Goal: Task Accomplishment & Management: Manage account settings

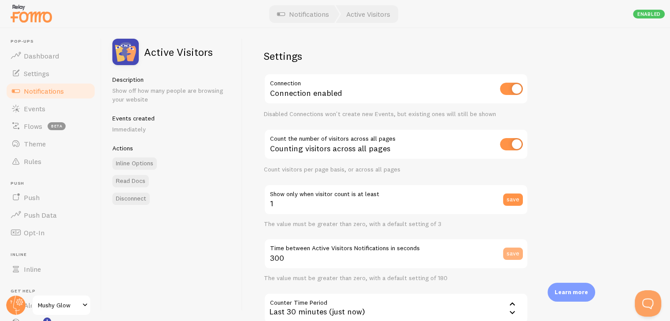
click at [508, 255] on button "save" at bounding box center [513, 254] width 20 height 12
type input "3"
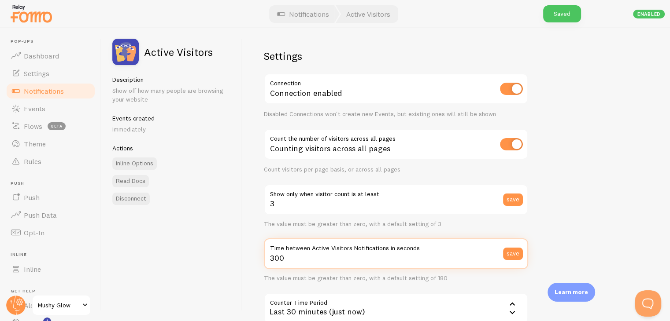
click at [319, 261] on input "300" at bounding box center [396, 254] width 264 height 31
type input "3"
type input "300"
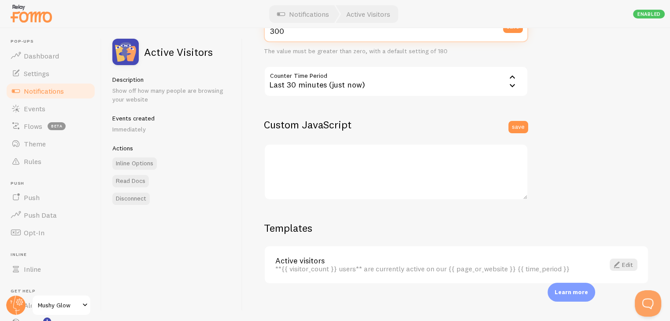
scroll to position [232, 0]
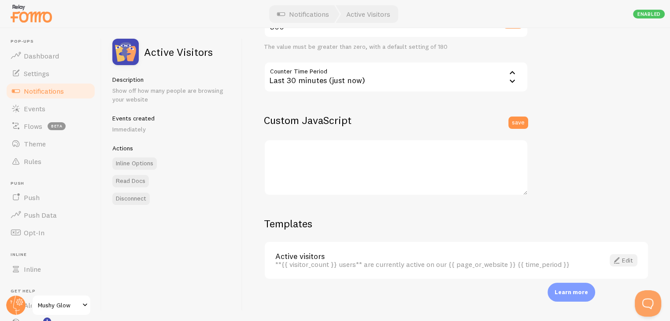
click at [618, 263] on link "Edit" at bounding box center [623, 261] width 28 height 12
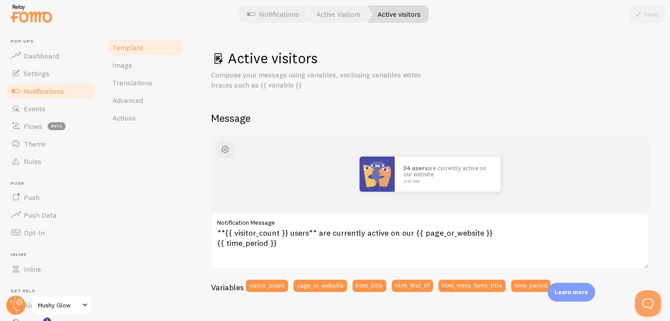
click at [388, 163] on img at bounding box center [376, 174] width 35 height 35
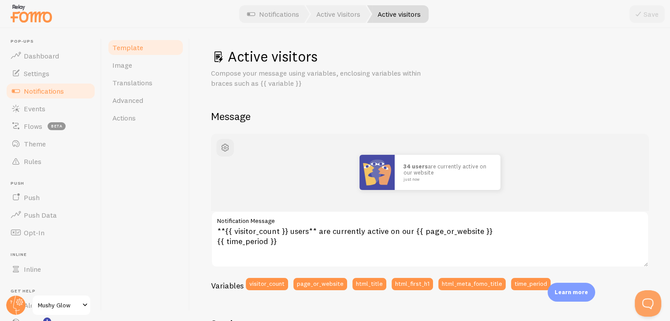
scroll to position [1, 0]
click at [224, 151] on span "button" at bounding box center [225, 148] width 11 height 11
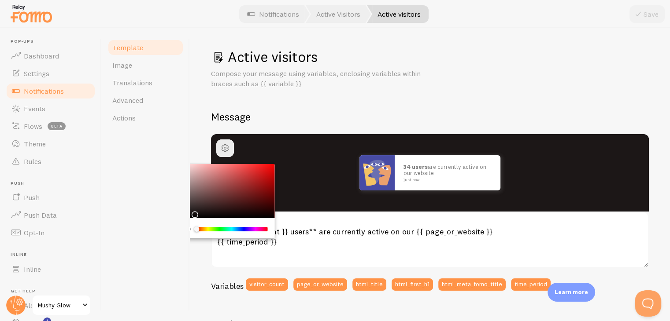
drag, startPoint x: 203, startPoint y: 187, endPoint x: 192, endPoint y: 213, distance: 28.2
click at [192, 213] on div "Chrome color picker" at bounding box center [225, 191] width 99 height 55
click at [370, 92] on div "Active visitors Compose your message using variables, enclosing variables withi…" at bounding box center [430, 323] width 438 height 550
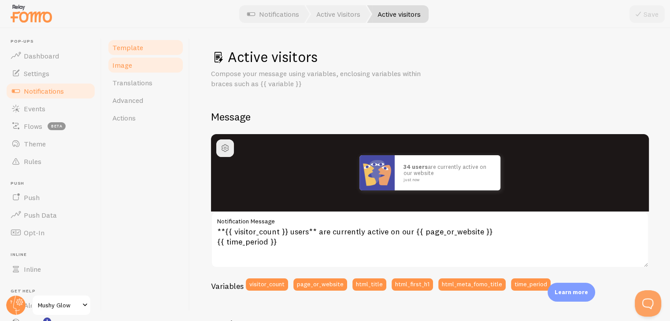
click at [148, 69] on link "Image" at bounding box center [145, 65] width 77 height 18
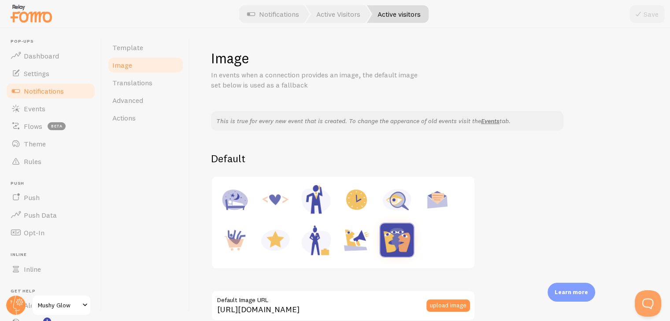
click at [354, 207] on img at bounding box center [356, 199] width 33 height 33
click at [397, 212] on img at bounding box center [396, 199] width 33 height 33
type input "https://fomo.com/images/widget/template_defaults/inquiry.jpg"
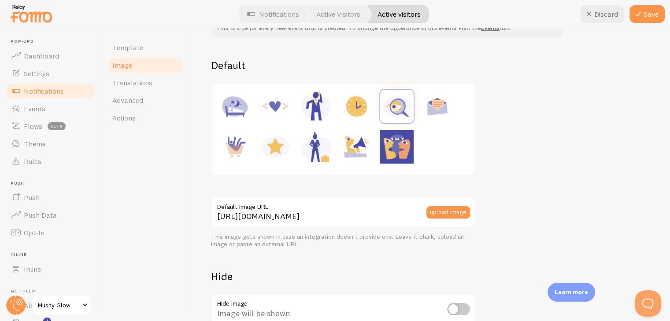
scroll to position [160, 0]
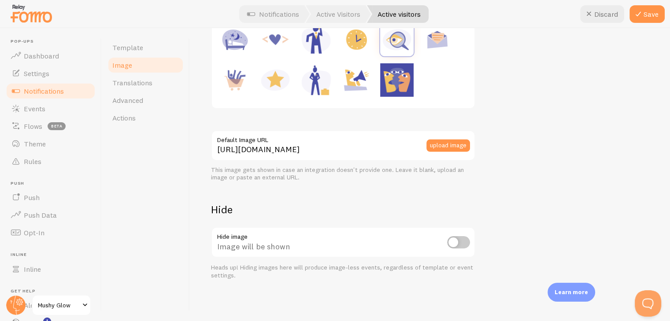
click at [465, 245] on input "checkbox" at bounding box center [458, 242] width 23 height 12
checkbox input "true"
click at [141, 82] on span "Translations" at bounding box center [132, 82] width 40 height 9
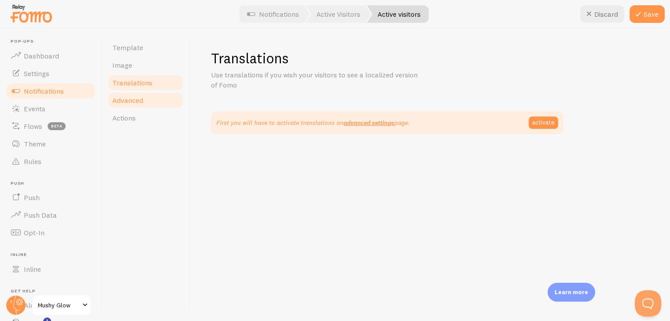
click at [139, 100] on span "Advanced" at bounding box center [127, 100] width 31 height 9
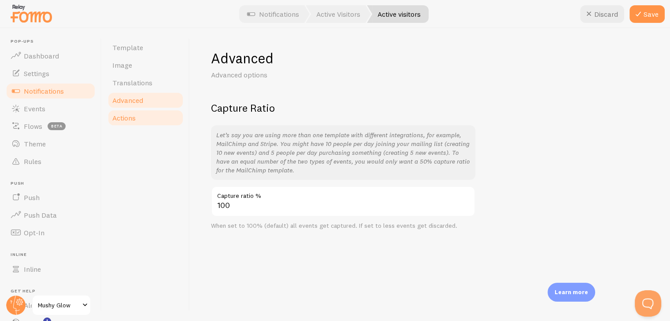
click at [138, 116] on link "Actions" at bounding box center [145, 118] width 77 height 18
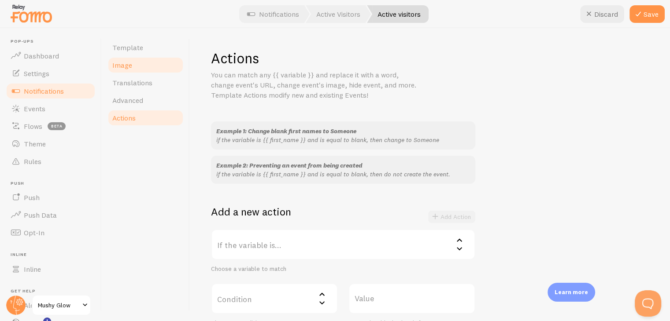
click at [134, 66] on link "Image" at bounding box center [145, 65] width 77 height 18
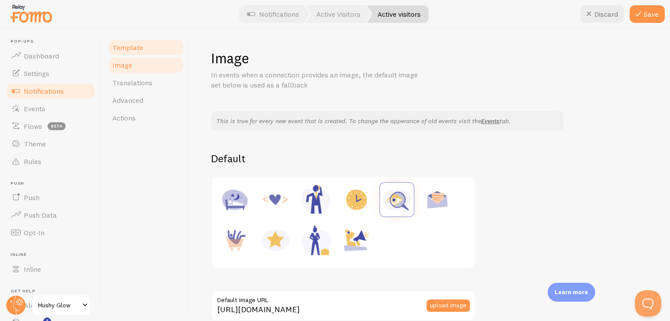
click at [140, 46] on span "Template" at bounding box center [127, 47] width 31 height 9
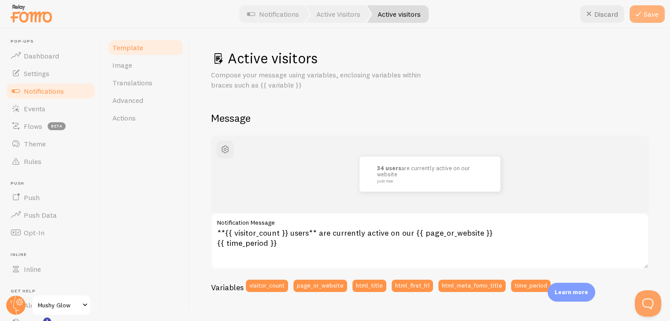
click at [646, 16] on button "Save" at bounding box center [646, 14] width 35 height 18
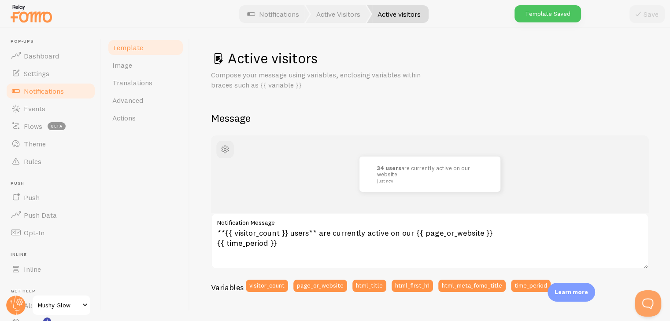
click at [30, 94] on span "Notifications" at bounding box center [44, 91] width 40 height 9
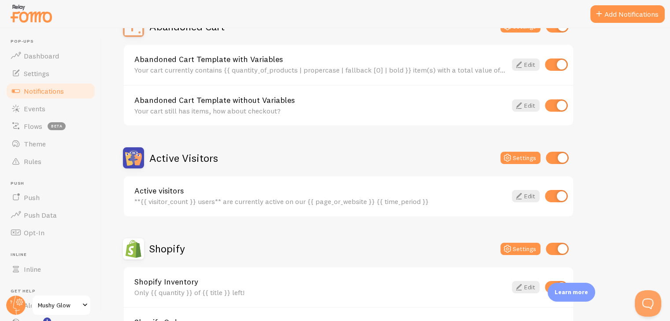
scroll to position [158, 0]
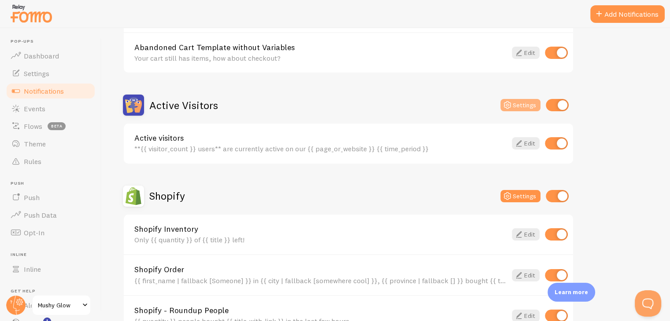
click at [532, 110] on button "Settings" at bounding box center [520, 105] width 40 height 12
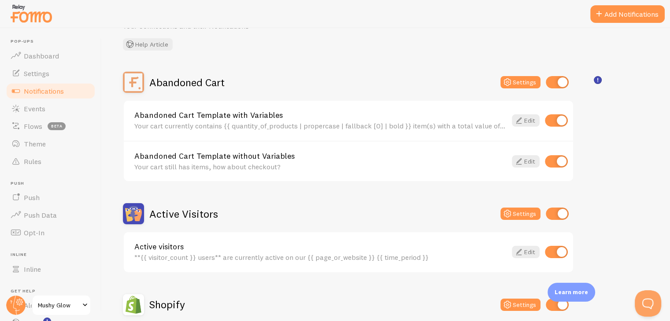
scroll to position [48, 0]
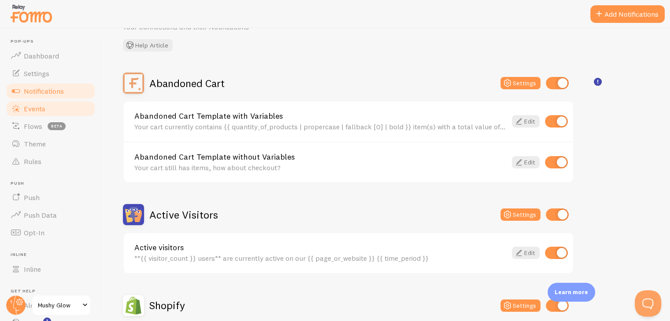
click at [55, 112] on link "Events" at bounding box center [50, 109] width 91 height 18
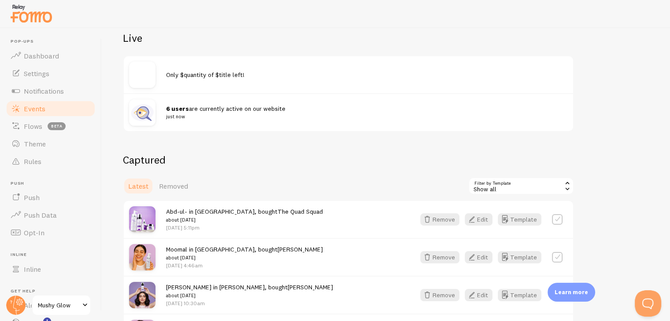
scroll to position [95, 0]
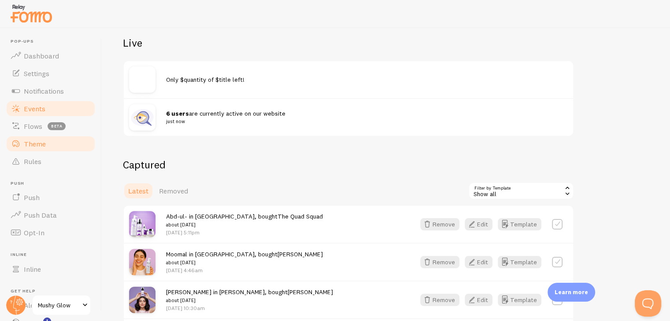
click at [41, 141] on span "Theme" at bounding box center [35, 144] width 22 height 9
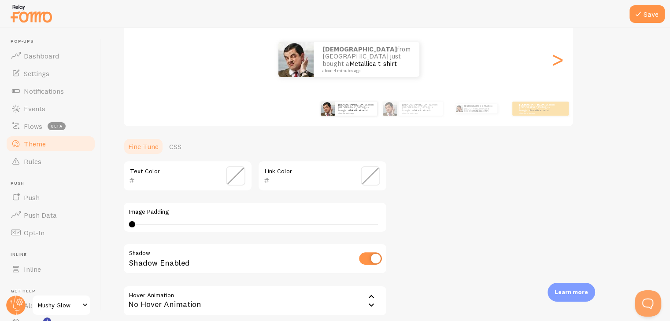
scroll to position [126, 0]
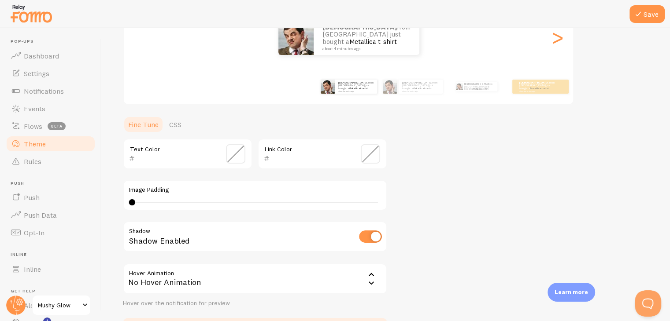
click at [238, 159] on span at bounding box center [235, 153] width 19 height 19
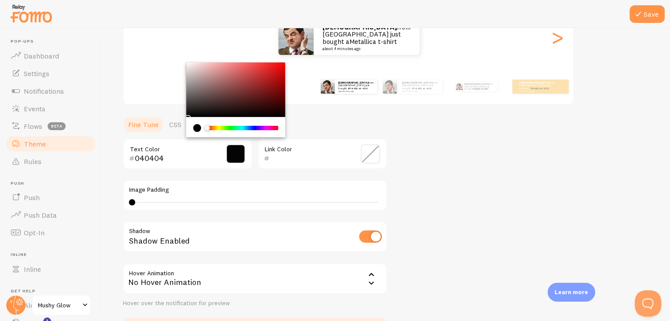
type input "000000"
drag, startPoint x: 188, startPoint y: 115, endPoint x: 193, endPoint y: 128, distance: 13.5
click at [193, 128] on div "Chrome color picker" at bounding box center [235, 100] width 99 height 75
click at [388, 163] on div "Theme Choose a theme for your notifications Classic Aqsa from Pakistan just bou…" at bounding box center [386, 132] width 526 height 418
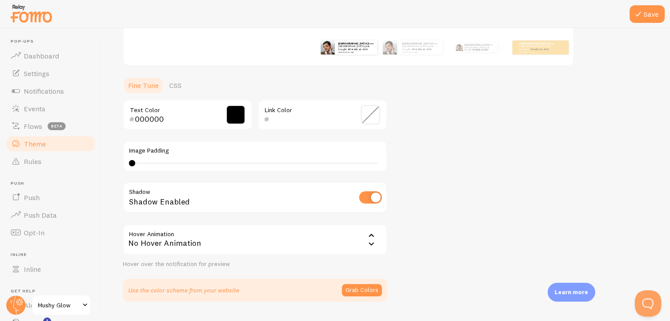
scroll to position [187, 0]
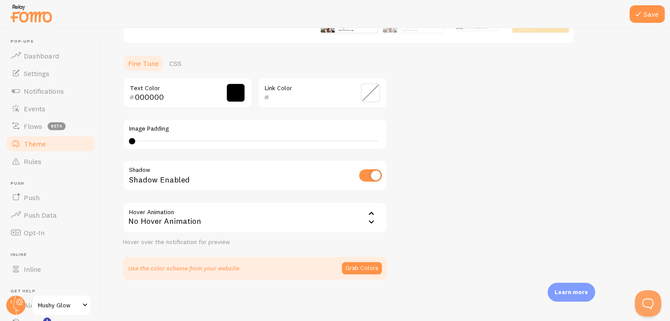
click at [141, 62] on link "Fine Tune" at bounding box center [143, 64] width 41 height 18
click at [645, 11] on button "Save" at bounding box center [646, 14] width 35 height 18
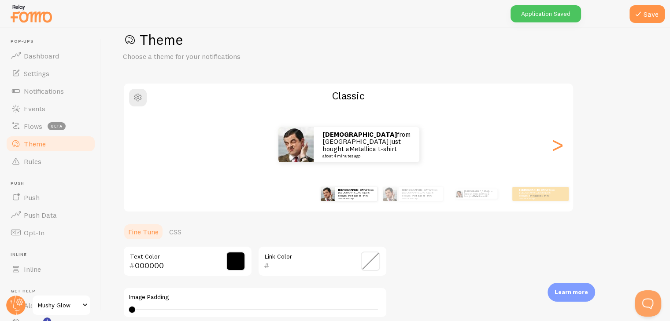
scroll to position [17, 0]
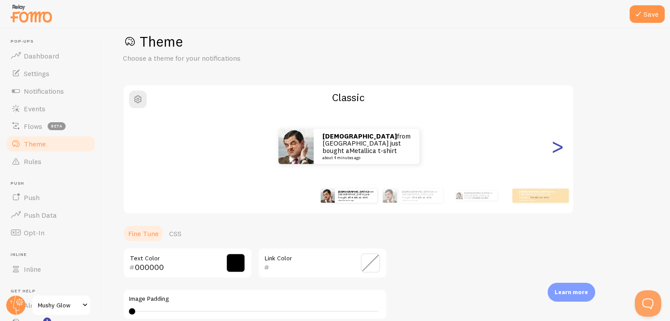
click at [556, 163] on div ">" at bounding box center [557, 146] width 11 height 63
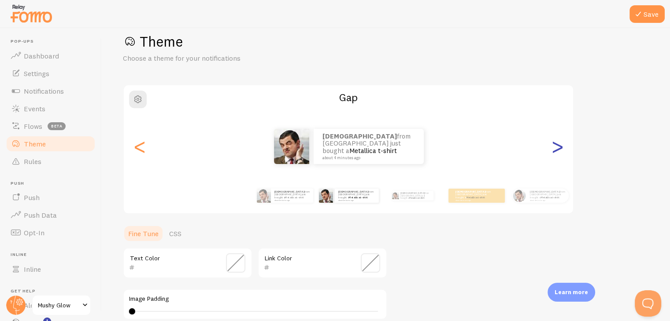
click at [556, 163] on div ">" at bounding box center [557, 146] width 11 height 63
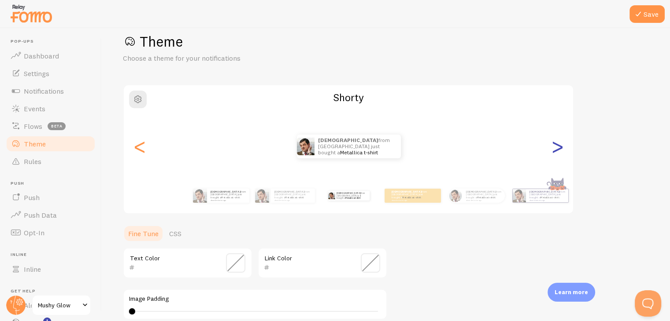
click at [556, 163] on div ">" at bounding box center [557, 146] width 11 height 63
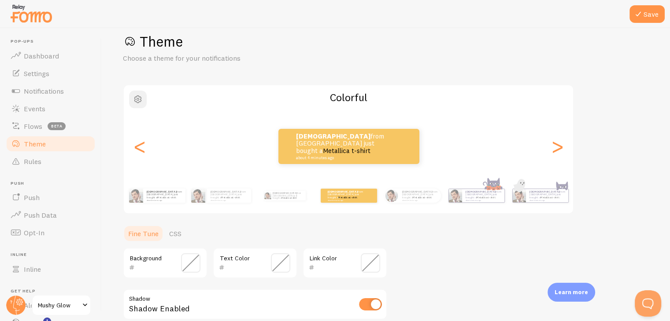
click at [144, 101] on button "button" at bounding box center [138, 100] width 18 height 18
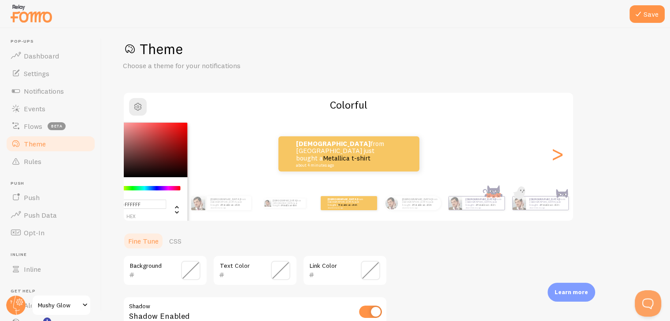
scroll to position [9, 0]
click at [245, 114] on div "#FFFFFF hex 255 r 255 g 255 b 0 h 0% s 100% l Colorful Aqsa from Pakistan just …" at bounding box center [348, 157] width 451 height 130
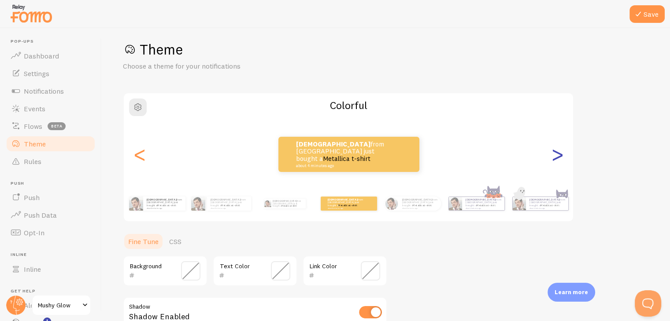
click at [560, 157] on div ">" at bounding box center [557, 154] width 11 height 63
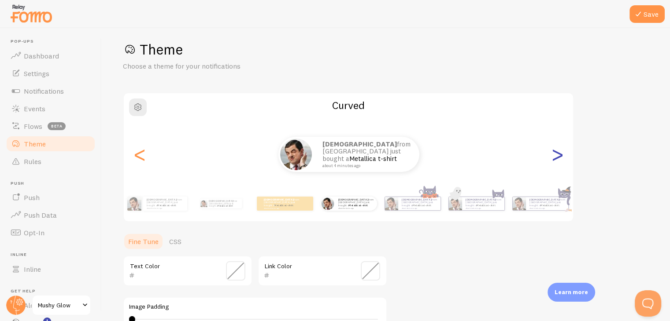
click at [560, 157] on div ">" at bounding box center [557, 154] width 11 height 63
type input "0"
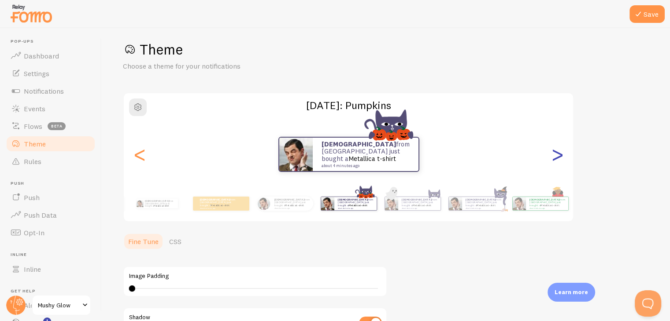
click at [560, 157] on div ">" at bounding box center [557, 154] width 11 height 63
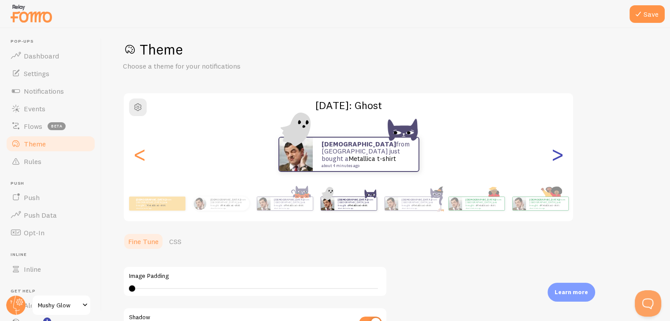
click at [560, 157] on div ">" at bounding box center [557, 154] width 11 height 63
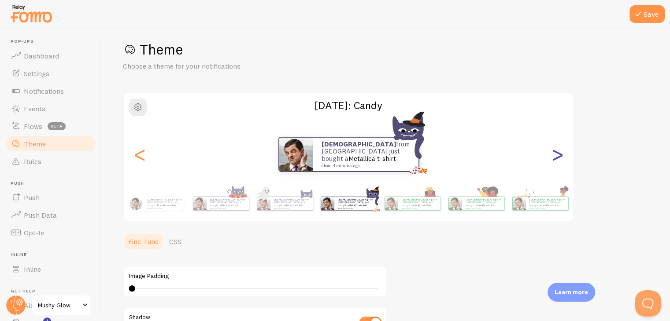
click at [560, 157] on div ">" at bounding box center [557, 154] width 11 height 63
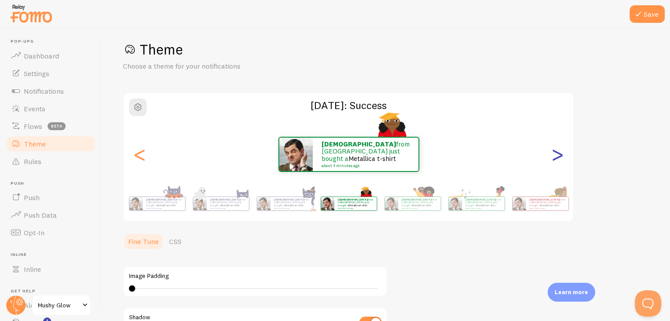
click at [560, 157] on div ">" at bounding box center [557, 154] width 11 height 63
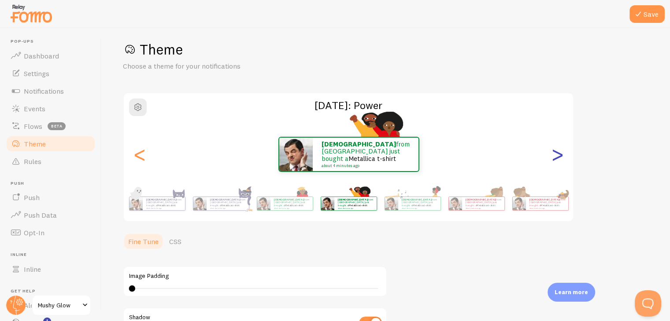
click at [560, 157] on div ">" at bounding box center [557, 154] width 11 height 63
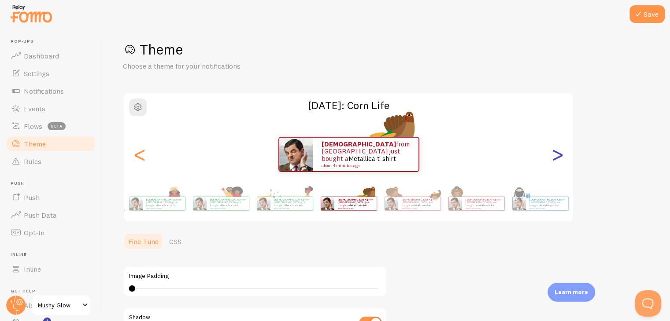
click at [560, 157] on div ">" at bounding box center [557, 154] width 11 height 63
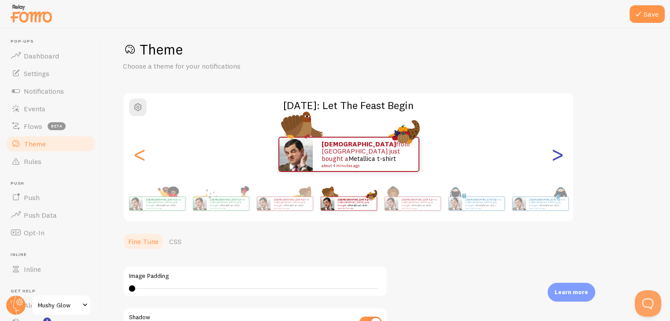
click at [560, 157] on div ">" at bounding box center [557, 154] width 11 height 63
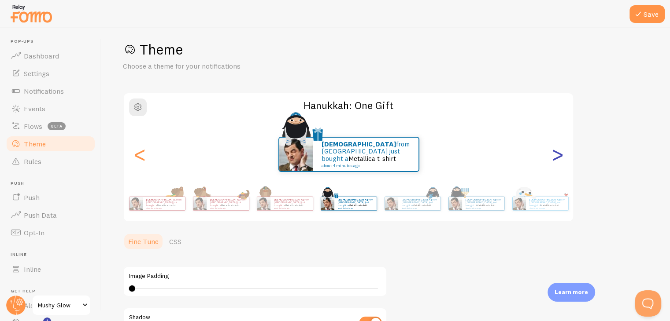
click at [560, 157] on div ">" at bounding box center [557, 154] width 11 height 63
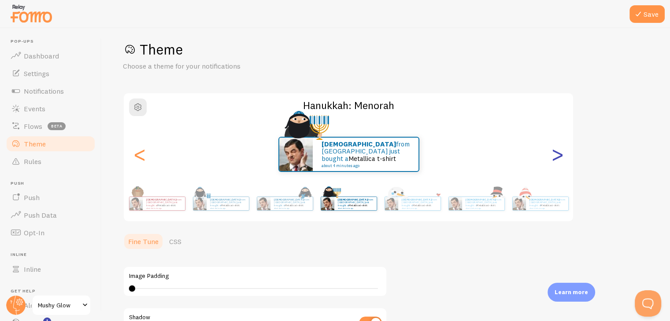
click at [560, 157] on div ">" at bounding box center [557, 154] width 11 height 63
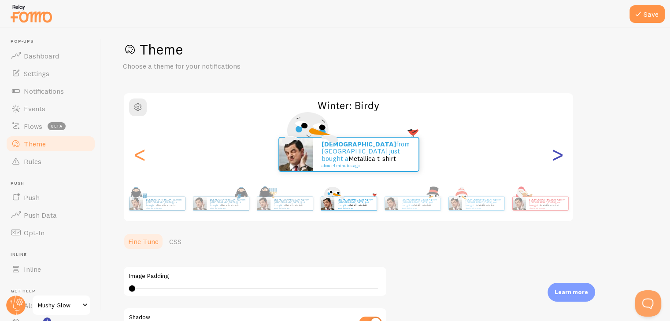
click at [560, 157] on div ">" at bounding box center [557, 154] width 11 height 63
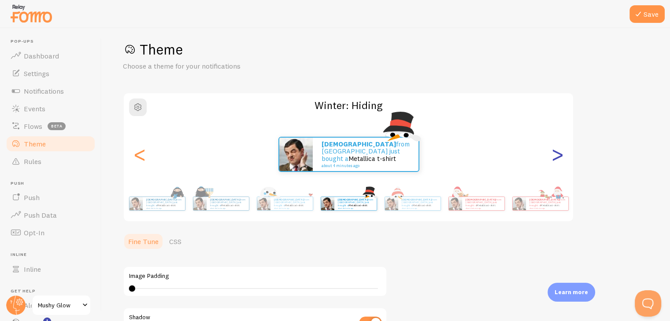
click at [560, 157] on div ">" at bounding box center [557, 154] width 11 height 63
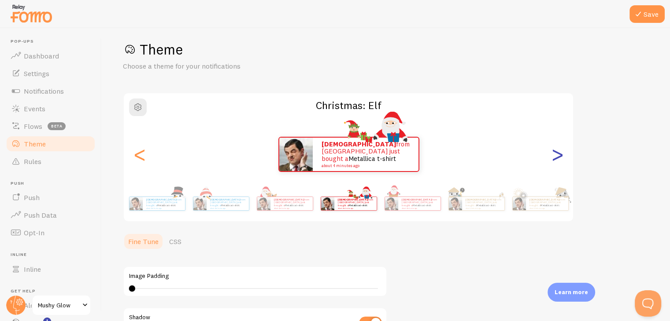
click at [560, 157] on div ">" at bounding box center [557, 154] width 11 height 63
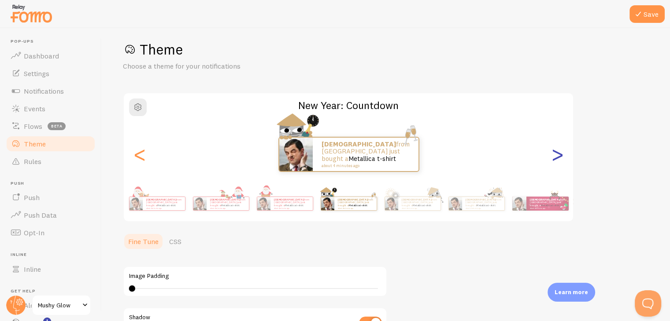
click at [560, 151] on div ">" at bounding box center [557, 154] width 11 height 63
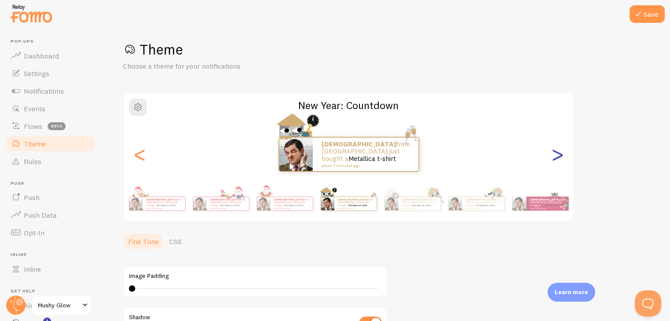
click at [560, 151] on div ">" at bounding box center [557, 154] width 11 height 63
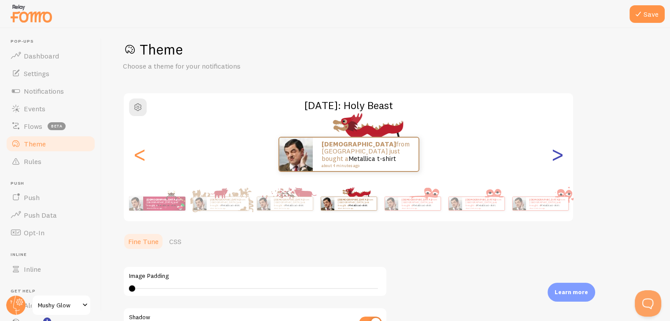
click at [560, 151] on div ">" at bounding box center [557, 154] width 11 height 63
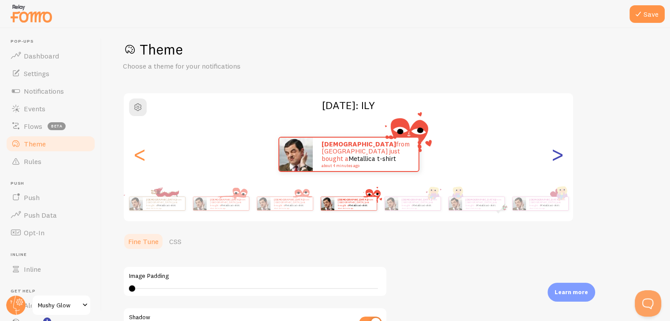
click at [560, 151] on div ">" at bounding box center [557, 154] width 11 height 63
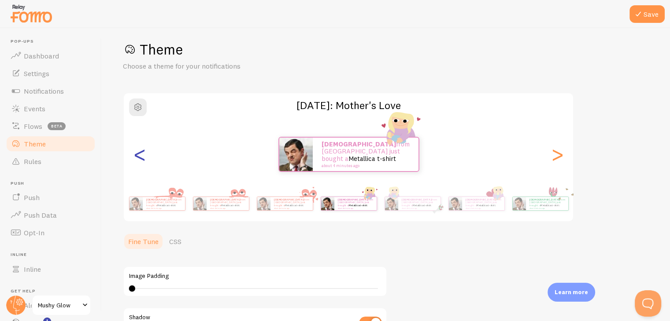
click at [139, 158] on div "<" at bounding box center [139, 154] width 11 height 63
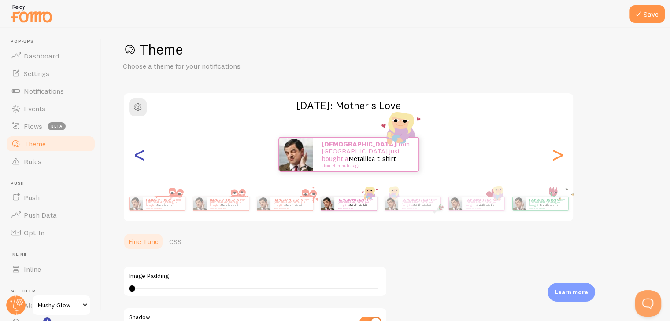
click at [139, 158] on div "<" at bounding box center [139, 154] width 11 height 63
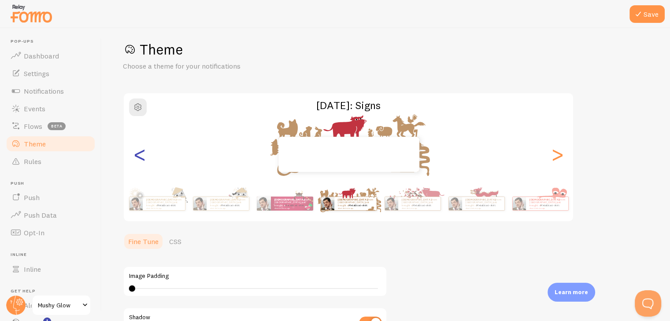
click at [139, 158] on div "<" at bounding box center [139, 154] width 11 height 63
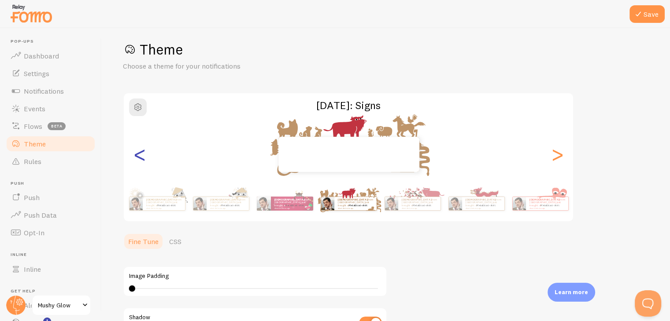
click at [139, 158] on div "<" at bounding box center [139, 154] width 11 height 63
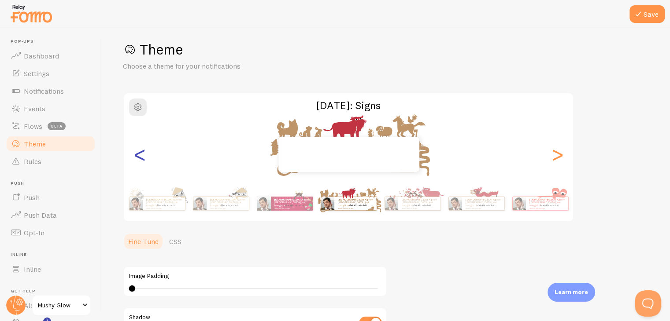
click at [139, 158] on div "<" at bounding box center [139, 154] width 11 height 63
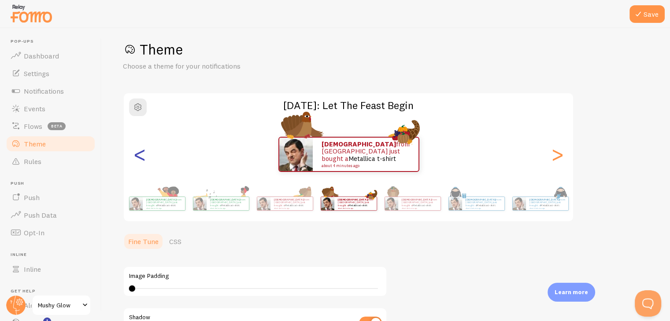
click at [139, 158] on div "<" at bounding box center [139, 154] width 11 height 63
click at [140, 150] on div "<" at bounding box center [139, 154] width 11 height 63
click at [139, 154] on div "<" at bounding box center [139, 154] width 11 height 63
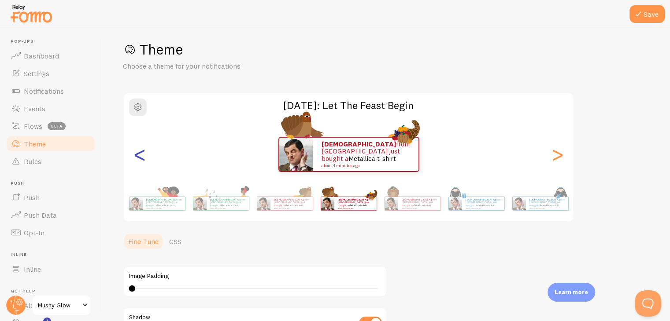
click at [139, 154] on div "<" at bounding box center [139, 154] width 11 height 63
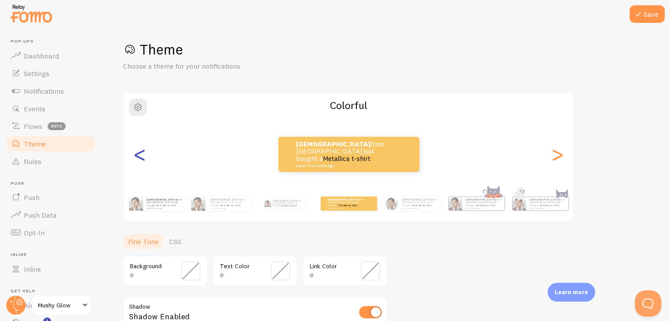
click at [139, 154] on div "<" at bounding box center [139, 154] width 11 height 63
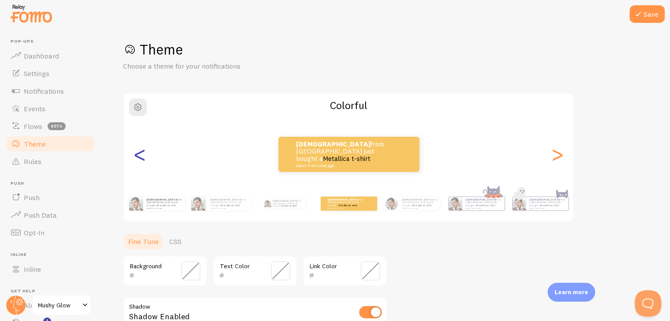
click at [139, 154] on div "<" at bounding box center [139, 154] width 11 height 63
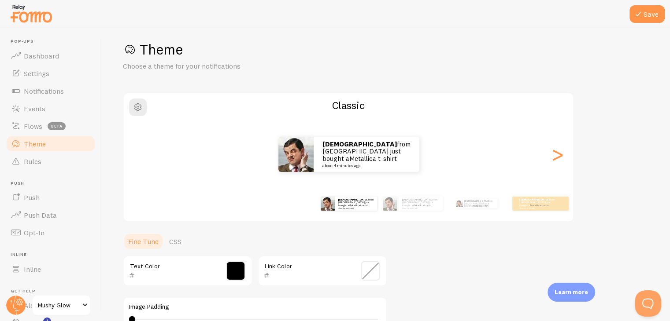
type input "000000"
click at [523, 203] on p "Aqsa from Pakistan just bought a Metallica t-shirt about 4 minutes ago" at bounding box center [536, 203] width 35 height 11
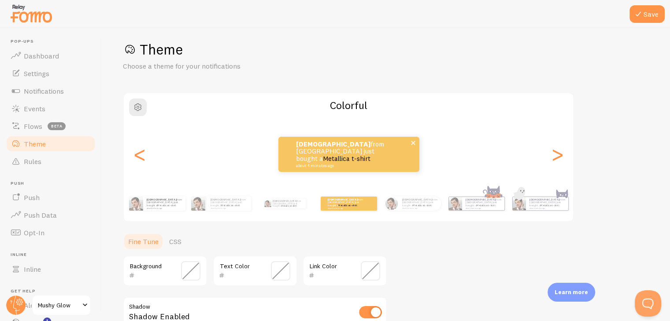
click at [300, 164] on small "about 4 minutes ago" at bounding box center [338, 166] width 85 height 4
click at [133, 106] on span "button" at bounding box center [138, 107] width 11 height 11
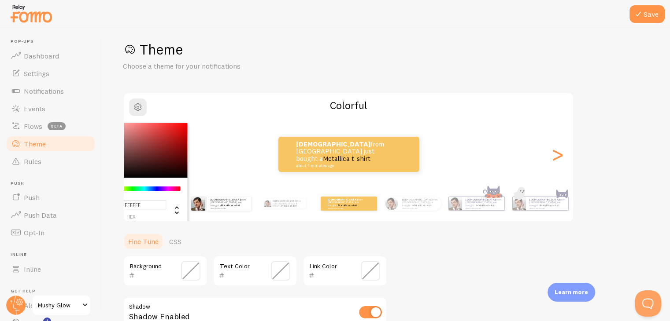
click at [248, 214] on div "Aqsa from Pakistan just bought a Metallica t-shirt about 4 minutes ago" at bounding box center [220, 204] width 57 height 25
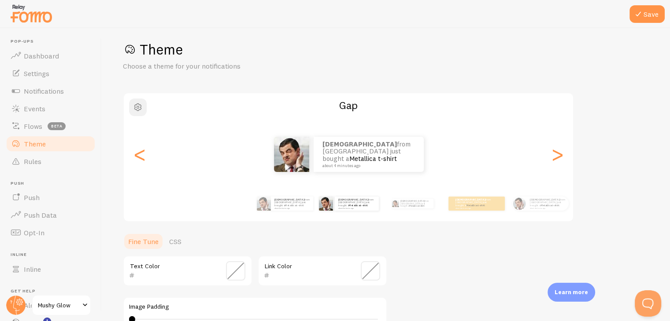
click at [144, 106] on button "button" at bounding box center [138, 108] width 18 height 18
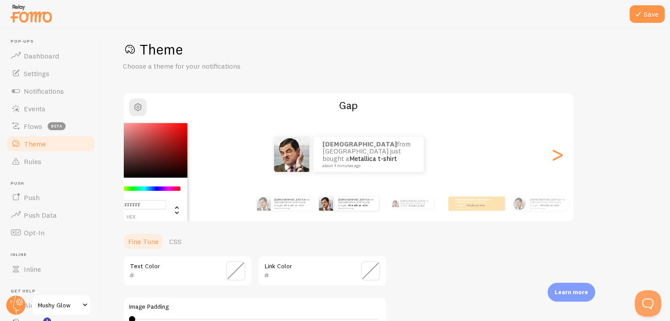
click at [136, 163] on div "Chrome color picker" at bounding box center [138, 150] width 99 height 55
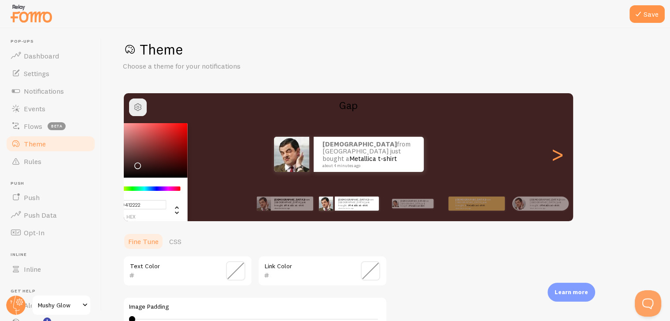
click at [136, 163] on div "Chrome color picker" at bounding box center [137, 165] width 5 height 5
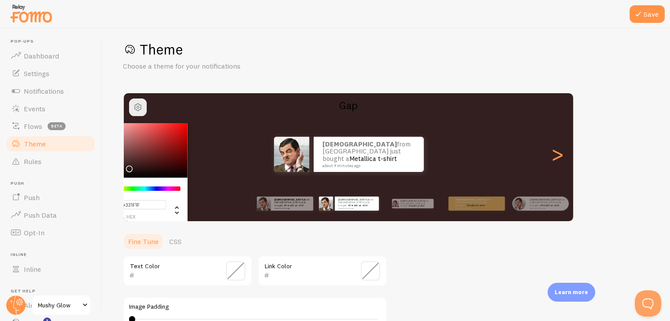
type input "#000000"
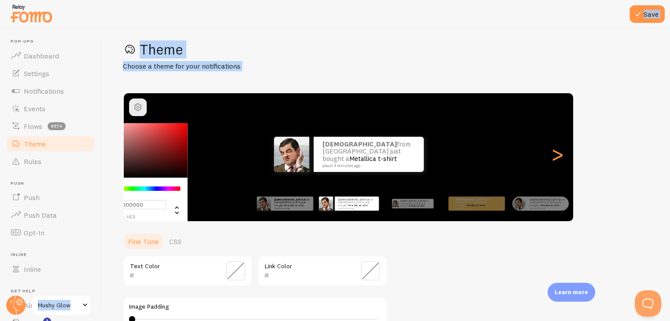
drag, startPoint x: 136, startPoint y: 163, endPoint x: 62, endPoint y: 186, distance: 77.4
click at [62, 186] on main "Pop-ups Dashboard Settings Notifications Events Flows beta Theme Rules Push Pus…" at bounding box center [335, 174] width 670 height 293
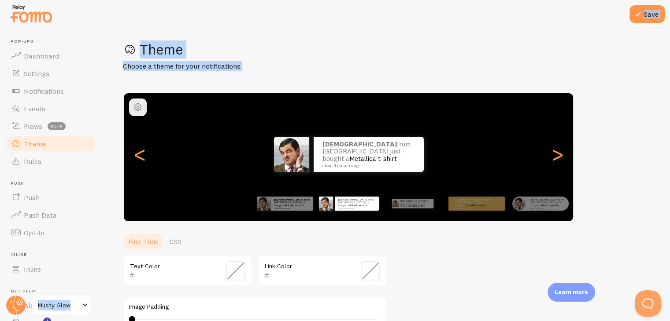
click at [264, 37] on div "Save Theme Choose a theme for your notifications Gap Aqsa from Pakistan just bo…" at bounding box center [386, 174] width 568 height 293
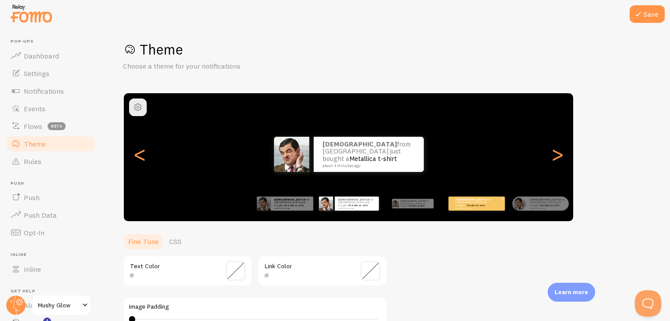
click at [474, 201] on p "Aqsa from Pakistan just bought a Metallica t-shirt about 4 minutes ago" at bounding box center [472, 203] width 35 height 11
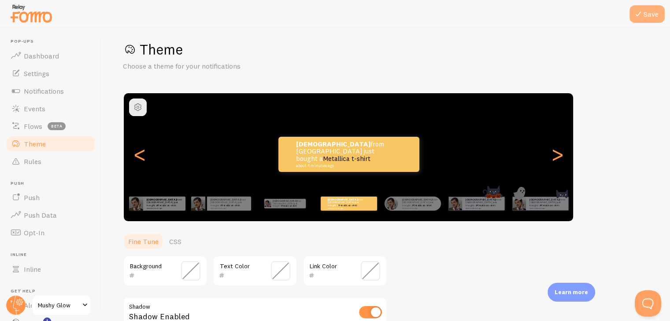
click at [649, 12] on button "Save" at bounding box center [646, 14] width 35 height 18
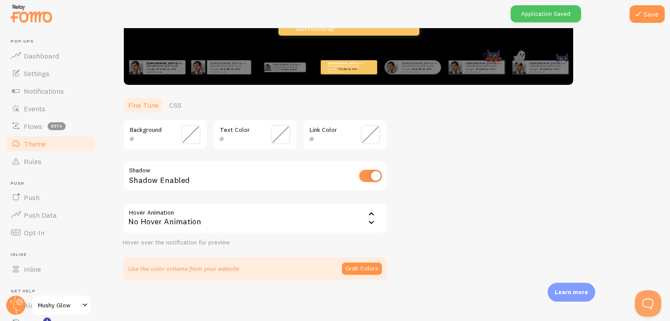
scroll to position [146, 0]
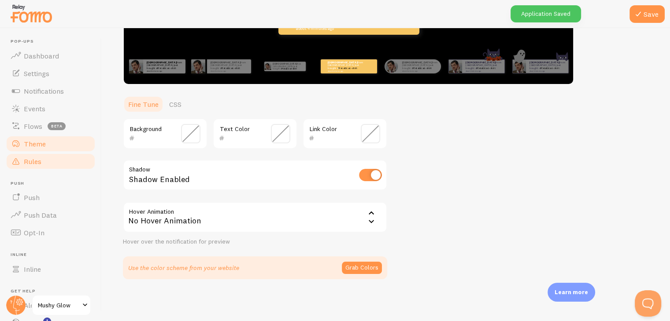
click at [42, 160] on link "Rules" at bounding box center [50, 162] width 91 height 18
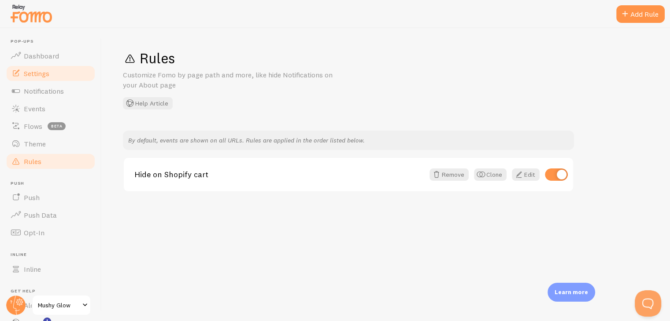
click at [45, 70] on span "Settings" at bounding box center [37, 73] width 26 height 9
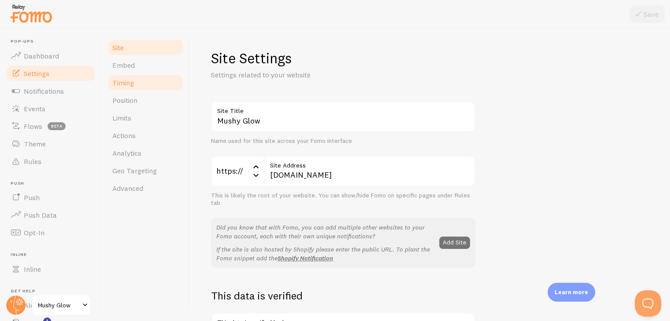
click at [122, 79] on span "Timing" at bounding box center [123, 82] width 22 height 9
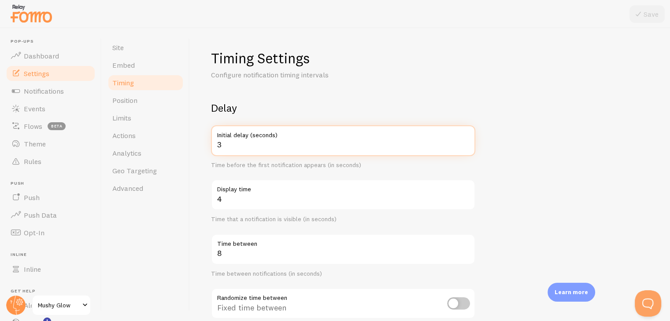
click at [296, 150] on input "3" at bounding box center [343, 141] width 264 height 31
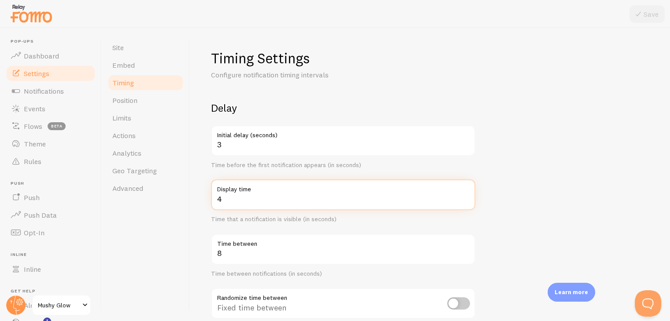
click at [267, 196] on input "4" at bounding box center [343, 195] width 264 height 31
click at [466, 196] on input "5" at bounding box center [343, 195] width 264 height 31
click at [466, 196] on input "6" at bounding box center [343, 195] width 264 height 31
click at [466, 196] on input "7" at bounding box center [343, 195] width 264 height 31
click at [466, 196] on input "8" at bounding box center [343, 195] width 264 height 31
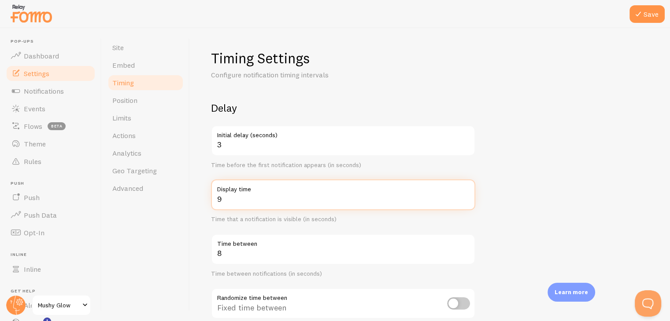
click at [466, 196] on input "9" at bounding box center [343, 195] width 264 height 31
click at [466, 196] on input "10" at bounding box center [343, 195] width 264 height 31
click at [466, 196] on input "11" at bounding box center [343, 195] width 264 height 31
click at [466, 196] on input "12" at bounding box center [343, 195] width 264 height 31
click at [465, 203] on input "11" at bounding box center [343, 195] width 264 height 31
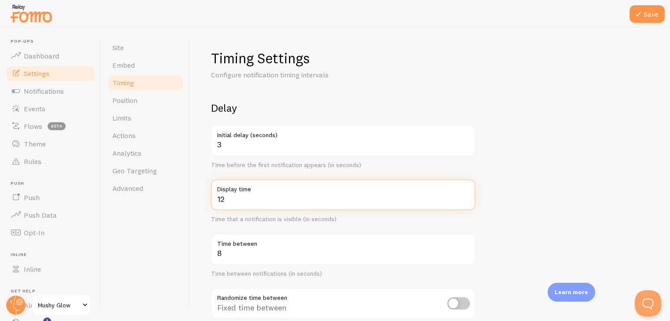
click at [465, 195] on input "12" at bounding box center [343, 195] width 264 height 31
click at [465, 195] on input "13" at bounding box center [343, 195] width 264 height 31
click at [465, 195] on input "14" at bounding box center [343, 195] width 264 height 31
type input "15"
click at [465, 195] on input "15" at bounding box center [343, 195] width 264 height 31
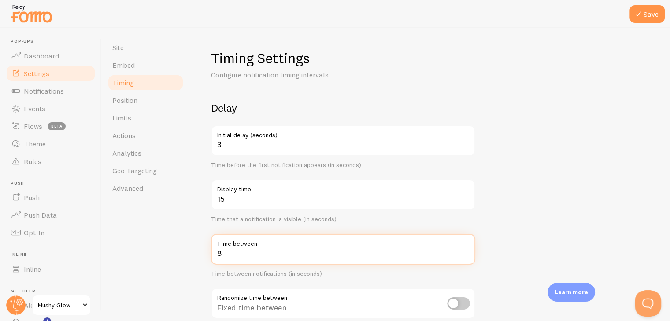
click at [434, 255] on input "8" at bounding box center [343, 249] width 264 height 31
click at [466, 250] on input "9" at bounding box center [343, 249] width 264 height 31
click at [466, 250] on input "10" at bounding box center [343, 249] width 264 height 31
click at [466, 250] on input "11" at bounding box center [343, 249] width 264 height 31
click at [466, 250] on input "12" at bounding box center [343, 249] width 264 height 31
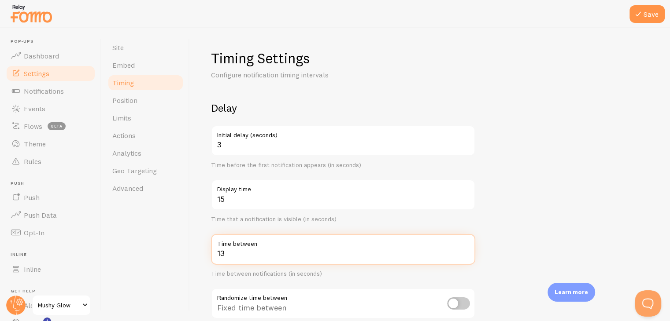
click at [466, 250] on input "13" at bounding box center [343, 249] width 264 height 31
click at [466, 250] on input "14" at bounding box center [343, 249] width 264 height 31
type input "15"
click at [466, 250] on input "15" at bounding box center [343, 249] width 264 height 31
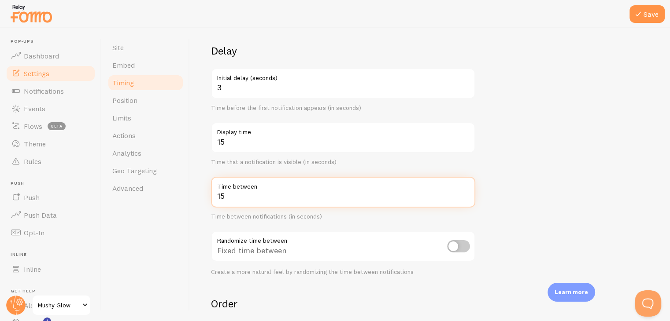
scroll to position [56, 0]
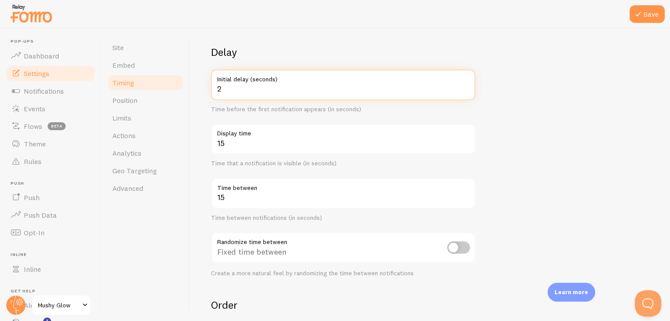
type input "2"
click at [467, 91] on input "2" at bounding box center [343, 85] width 264 height 31
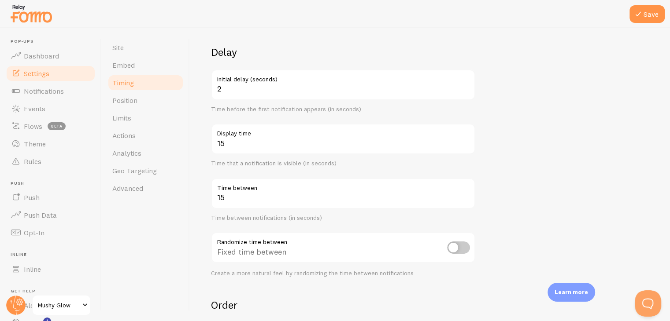
click at [467, 246] on input "checkbox" at bounding box center [458, 248] width 23 height 12
checkbox input "true"
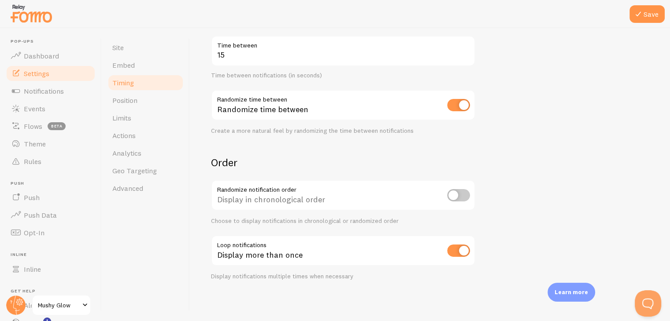
scroll to position [199, 0]
click at [643, 17] on icon at bounding box center [638, 14] width 11 height 11
click at [131, 97] on span "Position" at bounding box center [124, 100] width 25 height 9
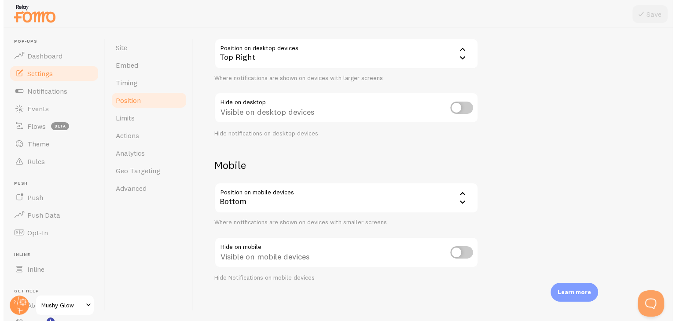
scroll to position [88, 0]
click at [318, 207] on div "Bottom" at bounding box center [343, 197] width 264 height 31
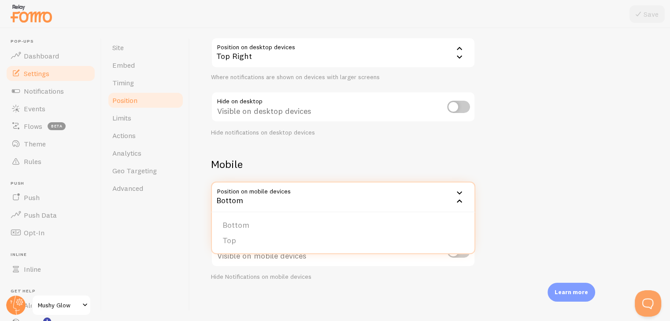
click at [318, 207] on div "Bottom" at bounding box center [343, 197] width 264 height 31
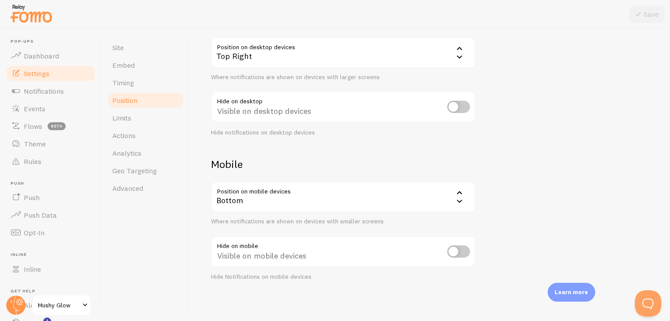
click at [318, 207] on div "Bottom" at bounding box center [343, 197] width 264 height 31
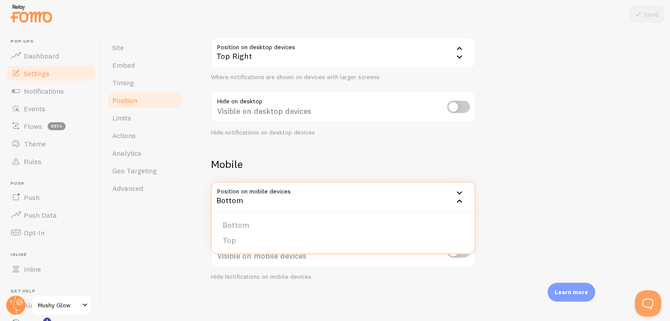
click at [318, 207] on div "Bottom" at bounding box center [343, 197] width 264 height 31
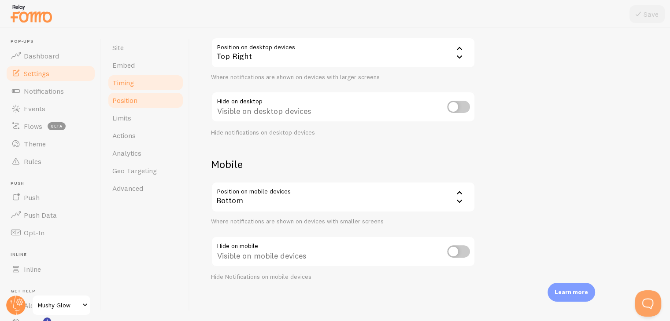
click at [139, 76] on link "Timing" at bounding box center [145, 83] width 77 height 18
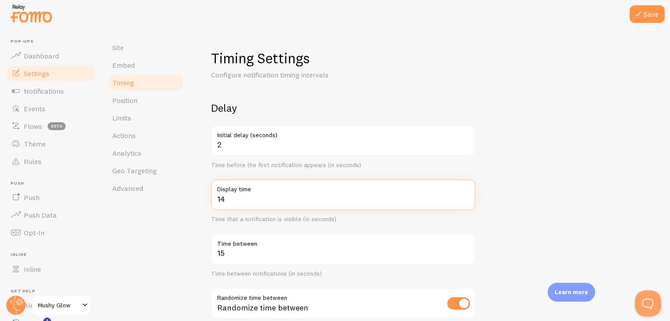
click at [463, 203] on input "14" at bounding box center [343, 195] width 264 height 31
click at [463, 203] on input "13" at bounding box center [343, 195] width 264 height 31
click at [463, 203] on input "12" at bounding box center [343, 195] width 264 height 31
click at [463, 203] on input "11" at bounding box center [343, 195] width 264 height 31
type input "10"
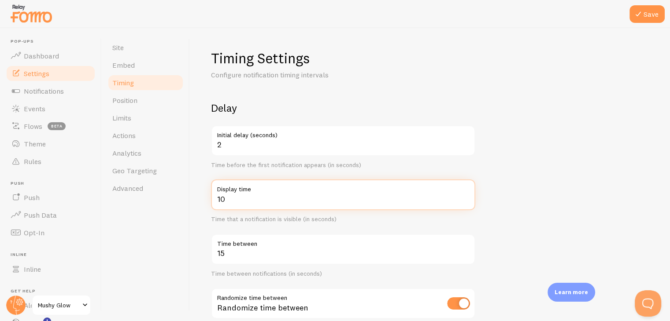
click at [463, 203] on input "10" at bounding box center [343, 195] width 264 height 31
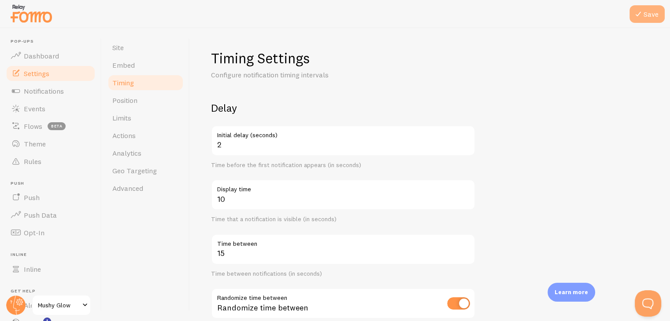
click at [645, 16] on button "Save" at bounding box center [646, 14] width 35 height 18
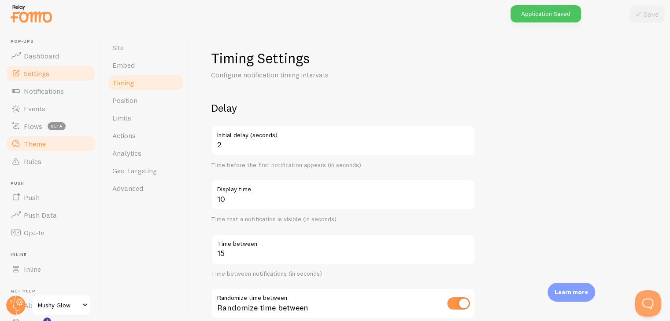
click at [44, 151] on link "Theme" at bounding box center [50, 144] width 91 height 18
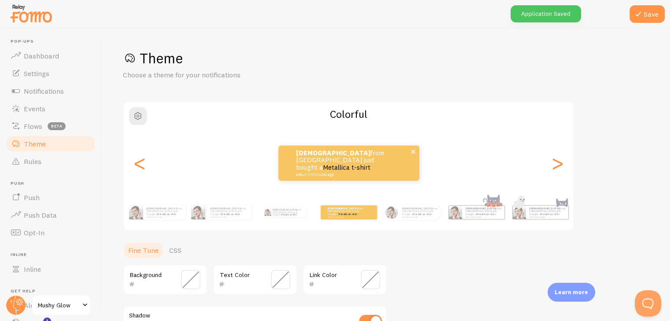
click at [321, 166] on p "Aqsa from Pakistan just bought a Metallica t-shirt about 4 minutes ago" at bounding box center [340, 163] width 88 height 27
click at [193, 284] on span at bounding box center [190, 279] width 19 height 19
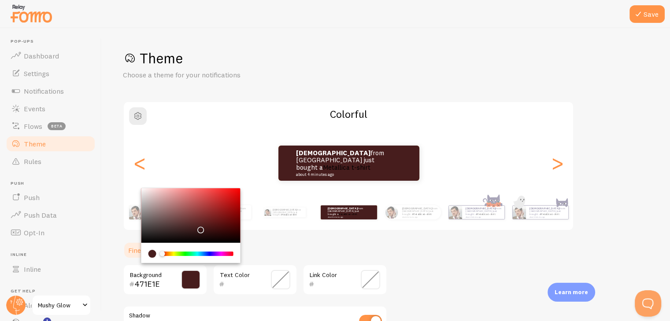
type input "471D1D"
drag, startPoint x: 144, startPoint y: 241, endPoint x: 199, endPoint y: 228, distance: 57.0
click at [199, 228] on div "Chrome color picker" at bounding box center [190, 215] width 99 height 55
drag, startPoint x: 161, startPoint y: 284, endPoint x: 111, endPoint y: 277, distance: 50.2
click at [111, 277] on div "Save Theme Choose a theme for your notifications Colorful Aqsa from Pakistan ju…" at bounding box center [386, 174] width 568 height 293
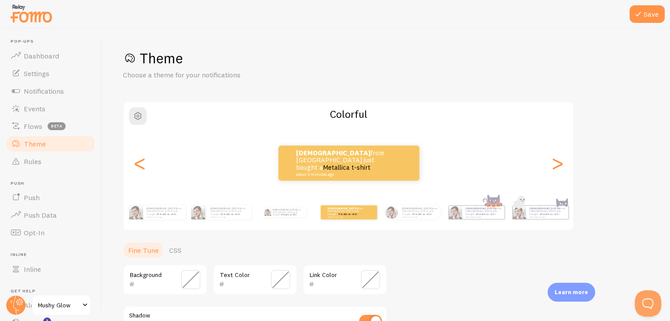
paste input "5b2f8a"
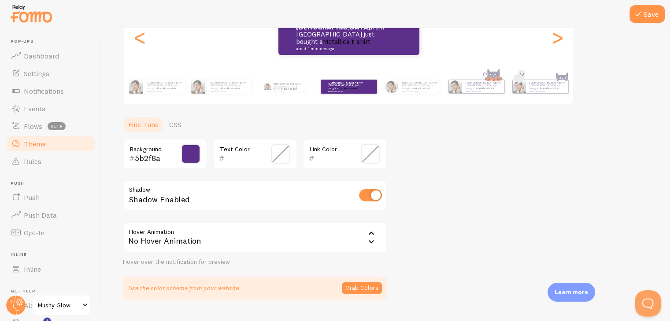
scroll to position [126, 0]
type input "5b2f8a"
click at [143, 125] on link "Fine Tune" at bounding box center [143, 124] width 41 height 18
click at [359, 46] on small "about 4 minutes ago" at bounding box center [338, 48] width 85 height 4
click at [279, 147] on span at bounding box center [280, 153] width 19 height 19
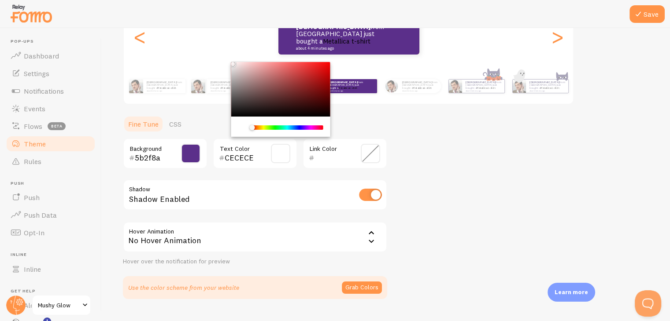
type input "FFFFFF"
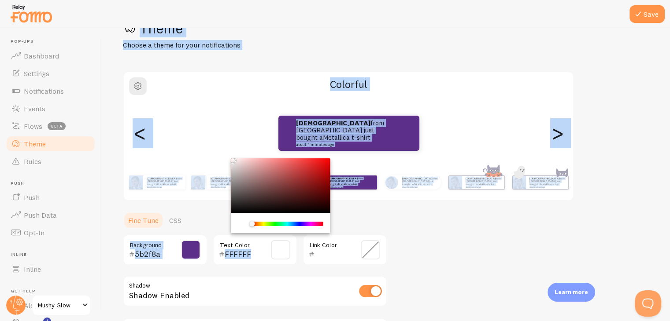
scroll to position [0, 0]
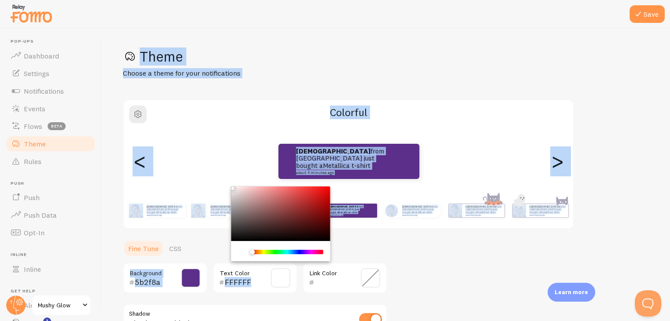
drag, startPoint x: 234, startPoint y: 115, endPoint x: 226, endPoint y: 31, distance: 84.0
click at [226, 31] on div "Save Theme Choose a theme for your notifications Colorful Aqsa from Pakistan ju…" at bounding box center [386, 174] width 568 height 293
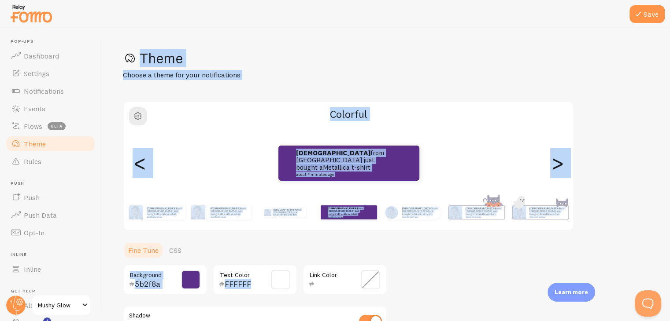
click at [373, 239] on div "Theme Choose a theme for your notifications Colorful Aqsa from Pakistan just bo…" at bounding box center [386, 237] width 526 height 377
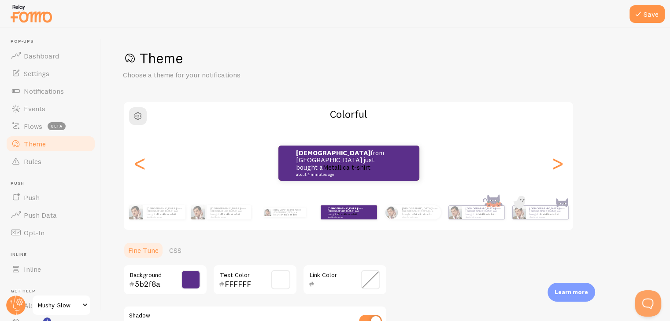
click at [366, 277] on span at bounding box center [370, 279] width 19 height 19
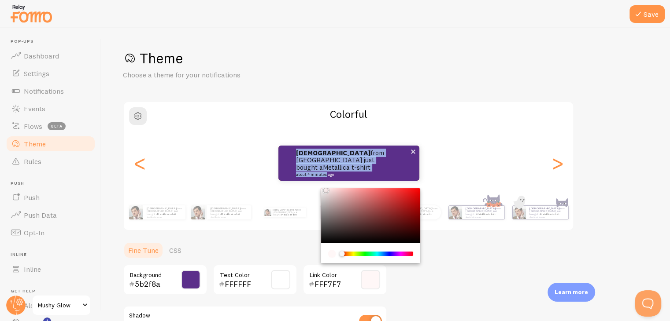
type input "FFF6F6"
drag, startPoint x: 321, startPoint y: 241, endPoint x: 325, endPoint y: 179, distance: 61.8
click at [325, 179] on div "Theme Choose a theme for your notifications Colorful Aqsa from Pakistan just bo…" at bounding box center [386, 237] width 526 height 377
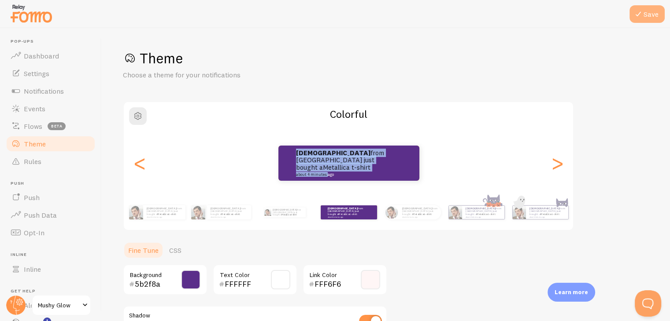
click at [642, 18] on icon at bounding box center [638, 14] width 11 height 11
click at [51, 91] on span "Notifications" at bounding box center [44, 91] width 40 height 9
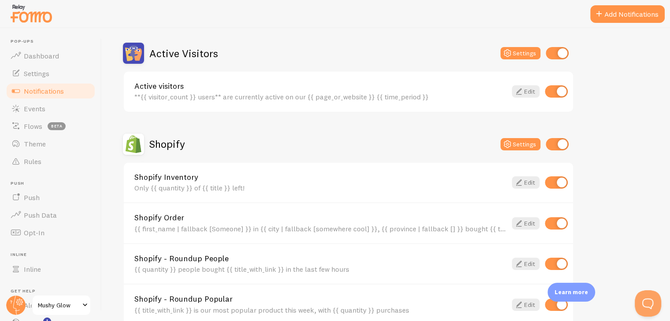
scroll to position [214, 0]
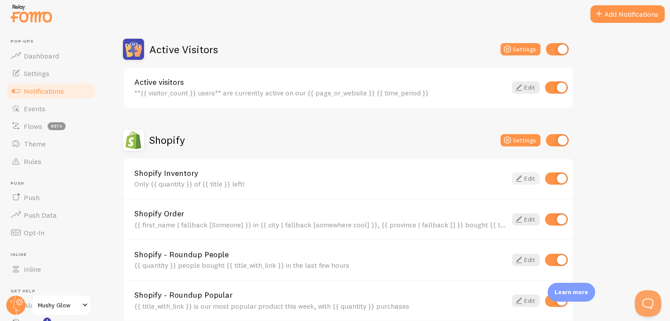
click at [530, 173] on link "Edit" at bounding box center [526, 179] width 28 height 12
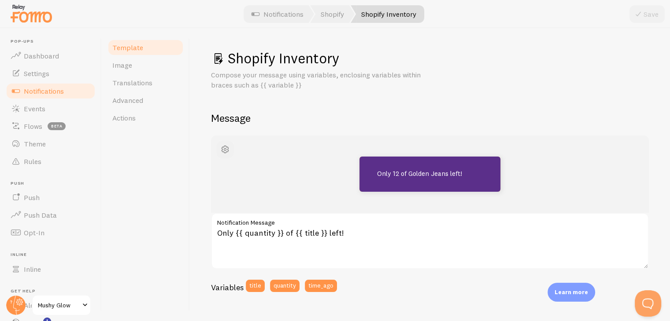
click at [227, 145] on span "button" at bounding box center [225, 149] width 11 height 11
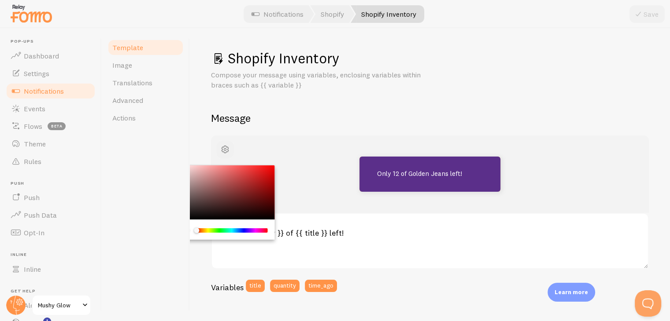
click at [227, 145] on span "button" at bounding box center [225, 149] width 11 height 11
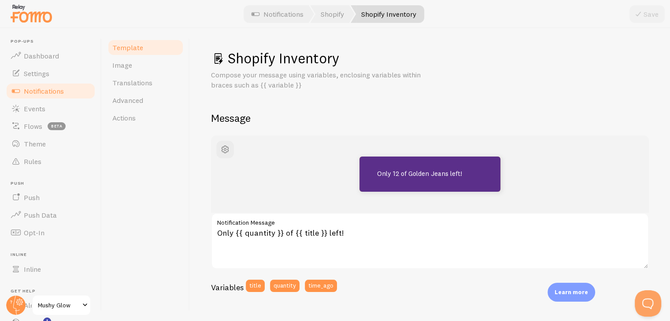
click at [155, 163] on div "Template Image Translations Advanced Actions" at bounding box center [146, 174] width 88 height 293
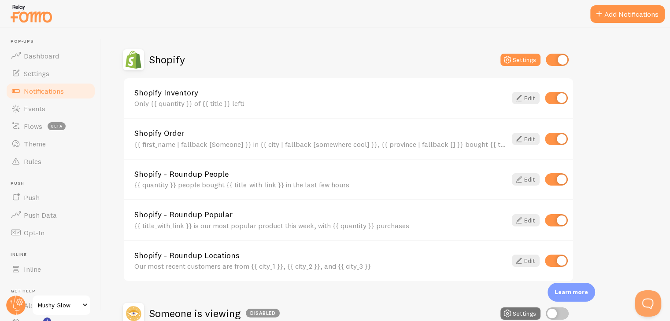
scroll to position [298, 0]
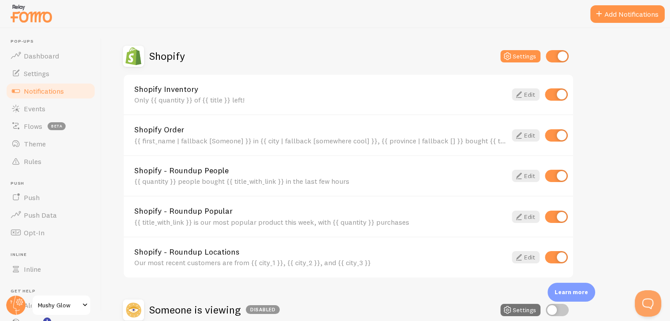
click at [552, 91] on input "checkbox" at bounding box center [556, 95] width 23 height 12
checkbox input "false"
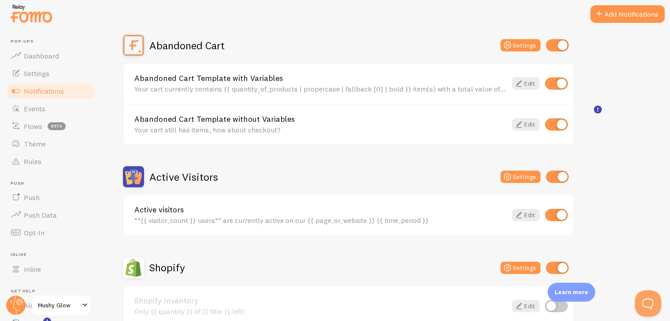
scroll to position [13, 0]
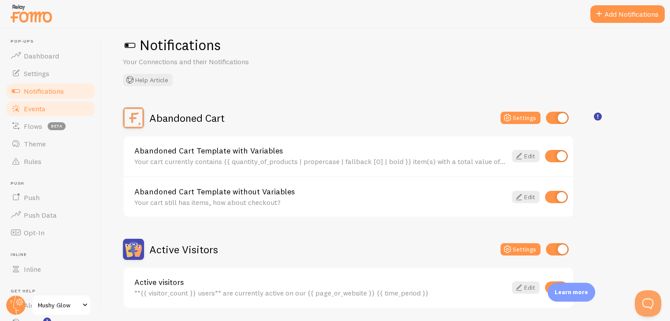
click at [41, 114] on link "Events" at bounding box center [50, 109] width 91 height 18
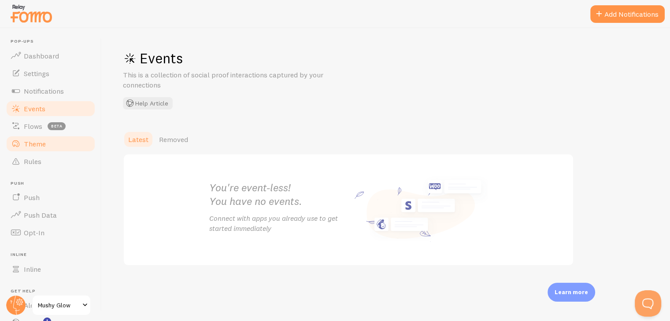
click at [44, 144] on span "Theme" at bounding box center [35, 144] width 22 height 9
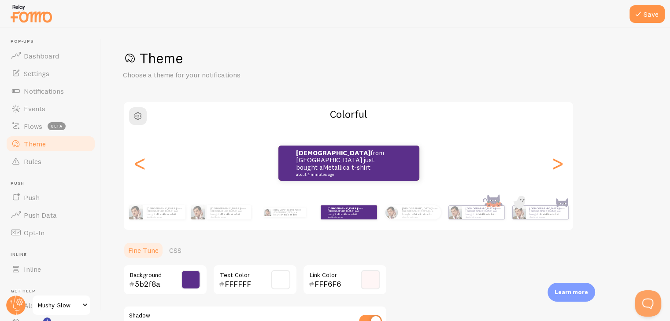
click at [192, 284] on span at bounding box center [190, 279] width 19 height 19
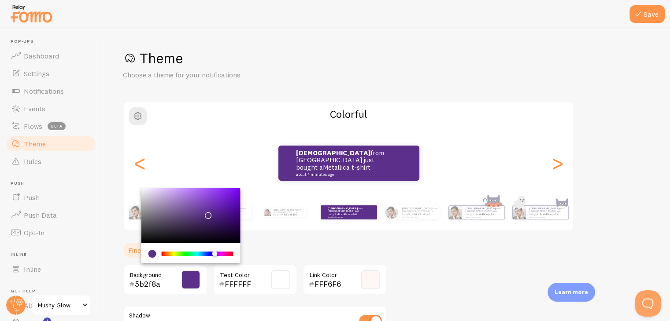
click at [171, 253] on div "Chrome color picker" at bounding box center [197, 254] width 70 height 4
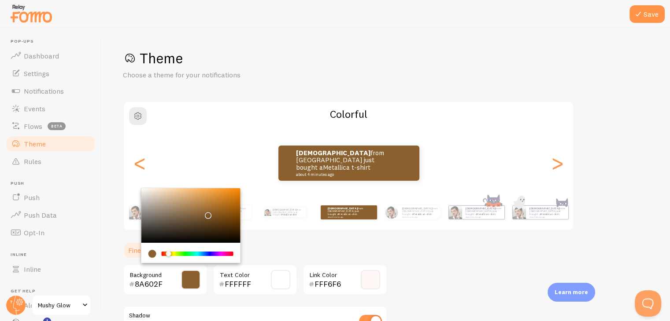
click at [169, 251] on div "Chrome color picker" at bounding box center [168, 253] width 5 height 5
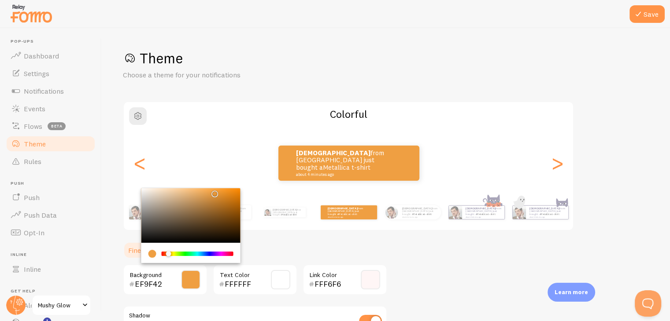
type input "F1A142"
drag, startPoint x: 209, startPoint y: 215, endPoint x: 213, endPoint y: 191, distance: 24.2
click at [213, 191] on div "Chrome color picker" at bounding box center [214, 193] width 5 height 5
click at [641, 18] on icon at bounding box center [638, 14] width 11 height 11
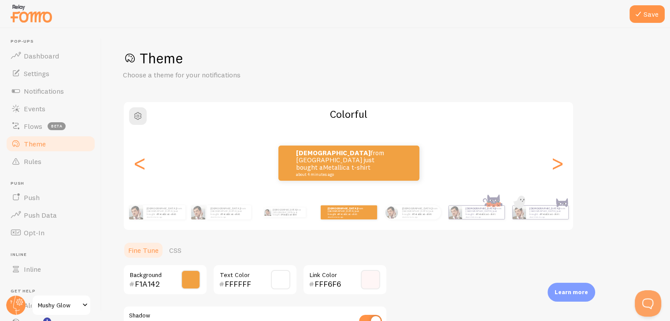
click at [641, 18] on icon at bounding box center [638, 14] width 11 height 11
